Goal: Task Accomplishment & Management: Manage account settings

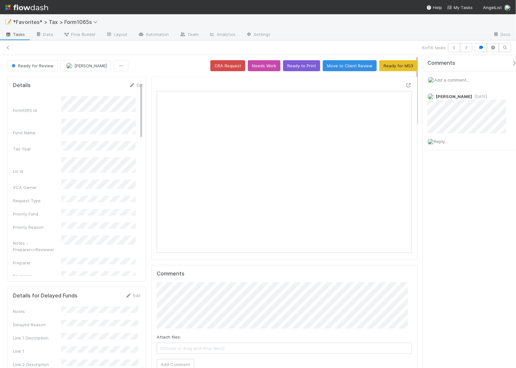
scroll to position [125, 245]
click at [7, 48] on icon at bounding box center [8, 48] width 6 height 4
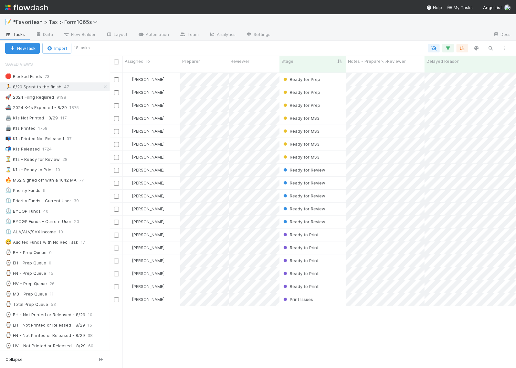
scroll to position [6, 6]
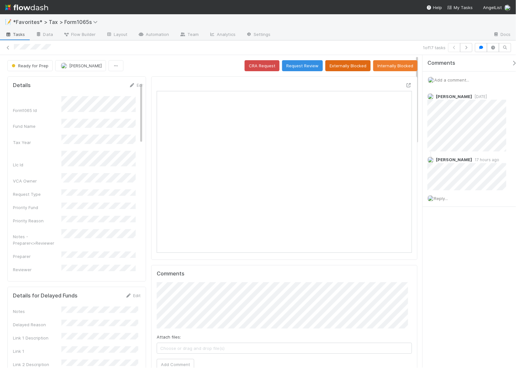
scroll to position [125, 120]
click at [469, 49] on button "button" at bounding box center [466, 47] width 12 height 9
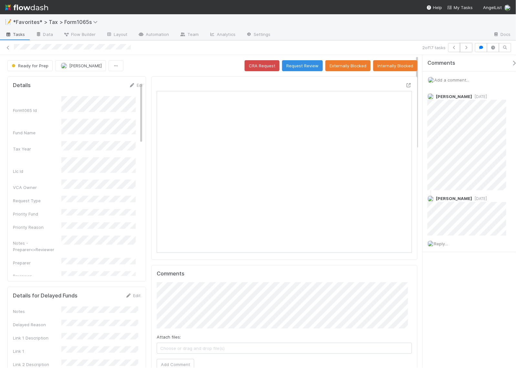
click at [469, 49] on button "button" at bounding box center [466, 47] width 12 height 9
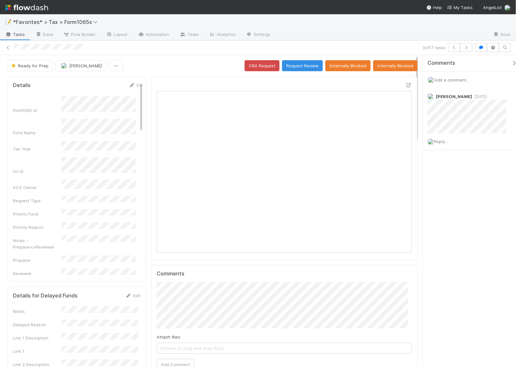
scroll to position [125, 245]
click at [406, 84] on icon at bounding box center [409, 85] width 6 height 4
click at [295, 67] on button "Request Review" at bounding box center [302, 65] width 41 height 11
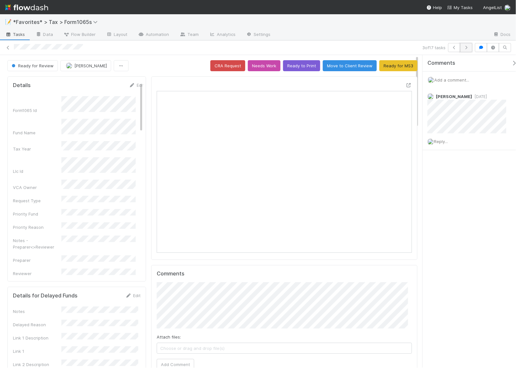
click at [466, 49] on icon "button" at bounding box center [466, 48] width 6 height 4
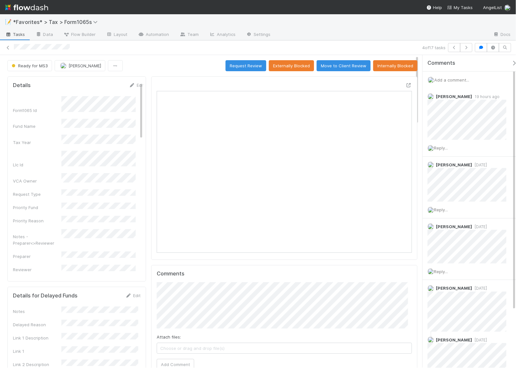
scroll to position [6, 6]
click at [469, 48] on icon "button" at bounding box center [466, 48] width 6 height 4
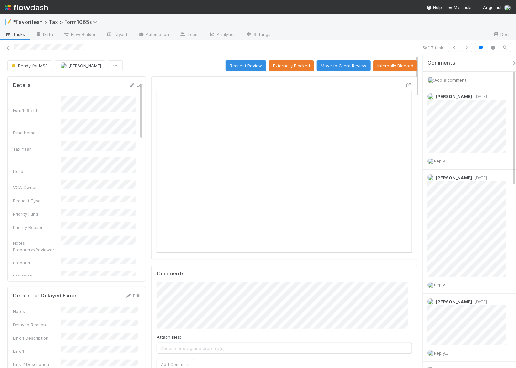
scroll to position [125, 245]
click at [469, 49] on icon "button" at bounding box center [466, 48] width 6 height 4
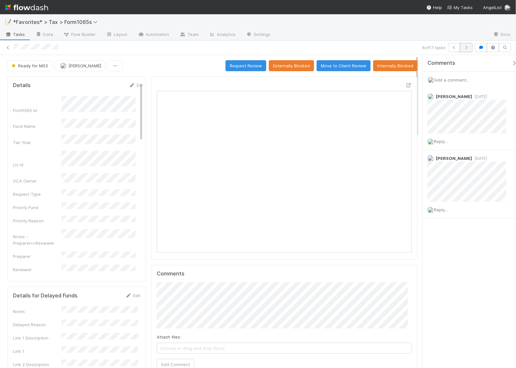
click at [467, 48] on icon "button" at bounding box center [466, 48] width 6 height 4
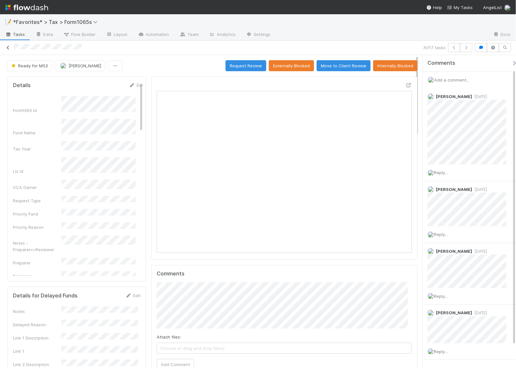
click at [7, 48] on icon at bounding box center [8, 48] width 6 height 4
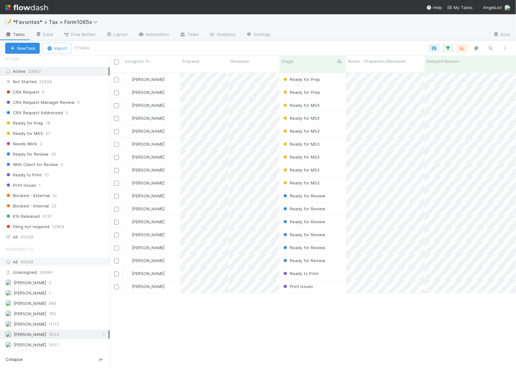
click at [59, 259] on div "All 45058" at bounding box center [56, 262] width 103 height 8
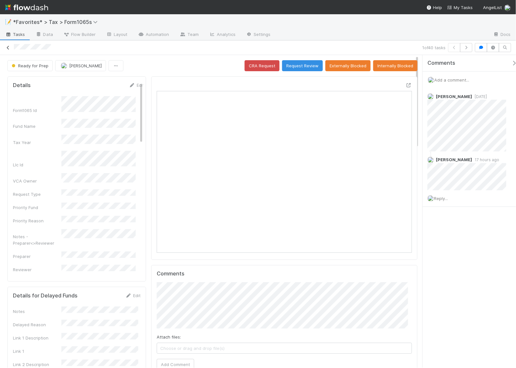
click at [9, 47] on icon at bounding box center [8, 48] width 6 height 4
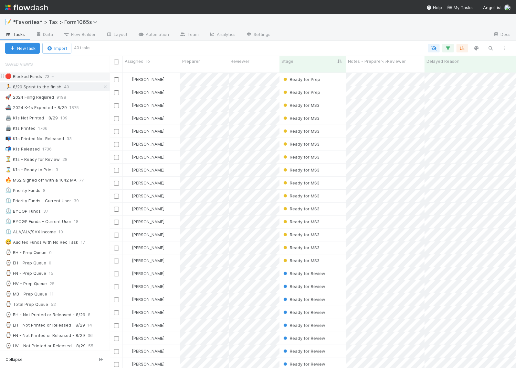
click at [24, 78] on div "🛑 Blocked Funds" at bounding box center [23, 76] width 37 height 8
click at [332, 73] on div "Ready for Prep" at bounding box center [313, 79] width 67 height 13
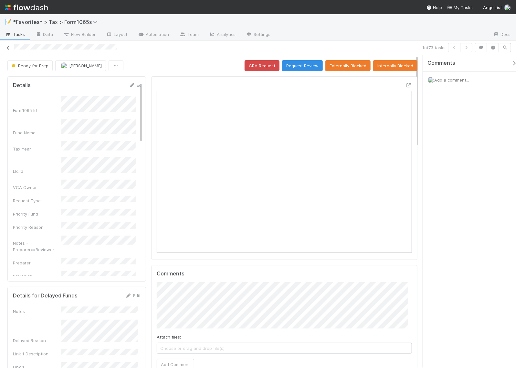
click at [7, 46] on icon at bounding box center [8, 48] width 6 height 4
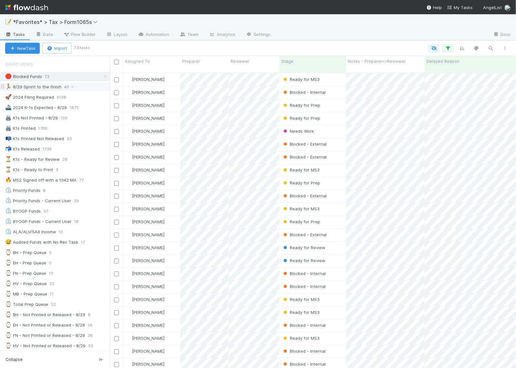
click at [38, 84] on div "🏃 8/29 Sprint to the finish" at bounding box center [33, 87] width 56 height 8
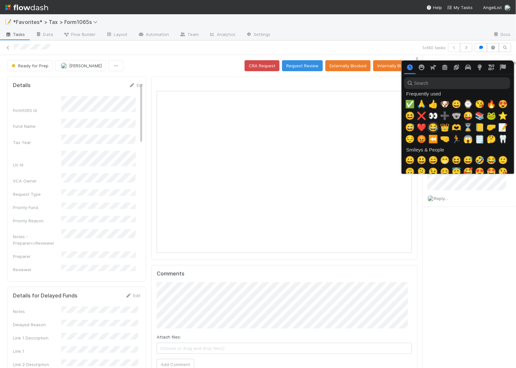
click at [432, 116] on span "👀" at bounding box center [434, 115] width 10 height 9
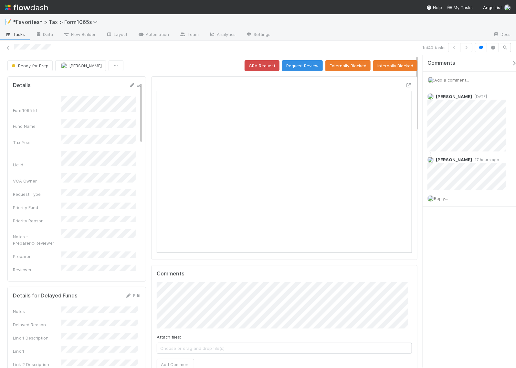
click at [467, 264] on div "Comments Add a comment... [PERSON_NAME] [DATE] [PERSON_NAME] 17 hours ago Reply…" at bounding box center [469, 211] width 93 height 312
click at [406, 85] on icon at bounding box center [409, 85] width 6 height 4
click at [149, 61] on div "Ready for Prep [PERSON_NAME] CRA Request Request Review Externally Blocked Inte…" at bounding box center [212, 65] width 410 height 11
click at [372, 47] on div at bounding box center [217, 47] width 406 height 7
click at [464, 48] on icon "button" at bounding box center [466, 48] width 6 height 4
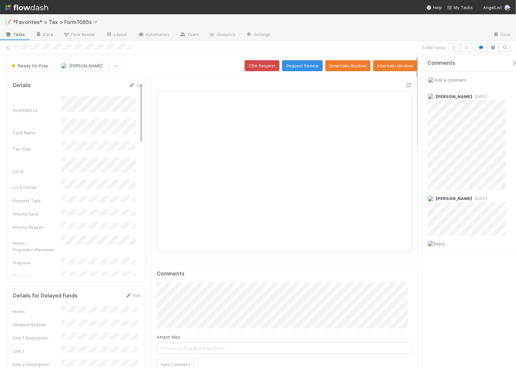
scroll to position [125, 120]
click at [406, 86] on icon at bounding box center [409, 85] width 6 height 4
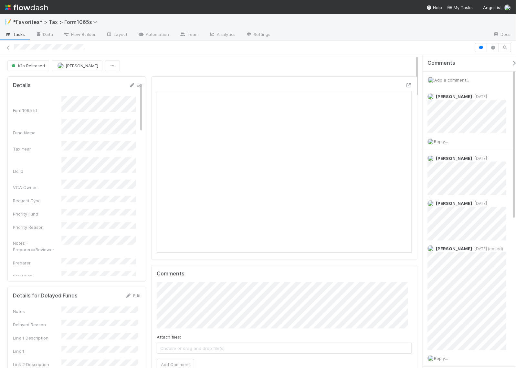
scroll to position [125, 119]
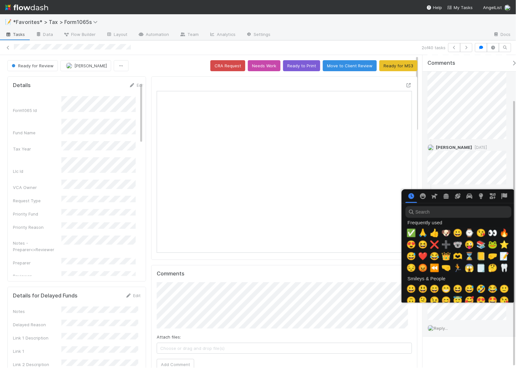
scroll to position [0, 4]
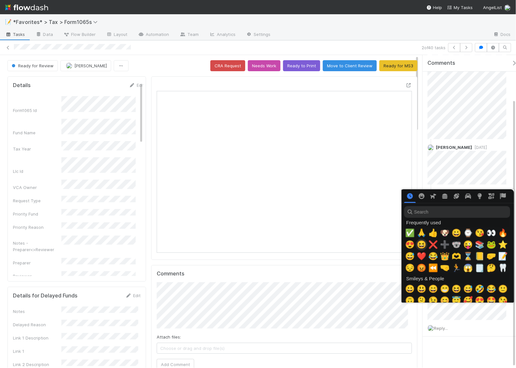
click at [421, 245] on span "😆" at bounding box center [422, 244] width 10 height 9
